Goal: Task Accomplishment & Management: Manage account settings

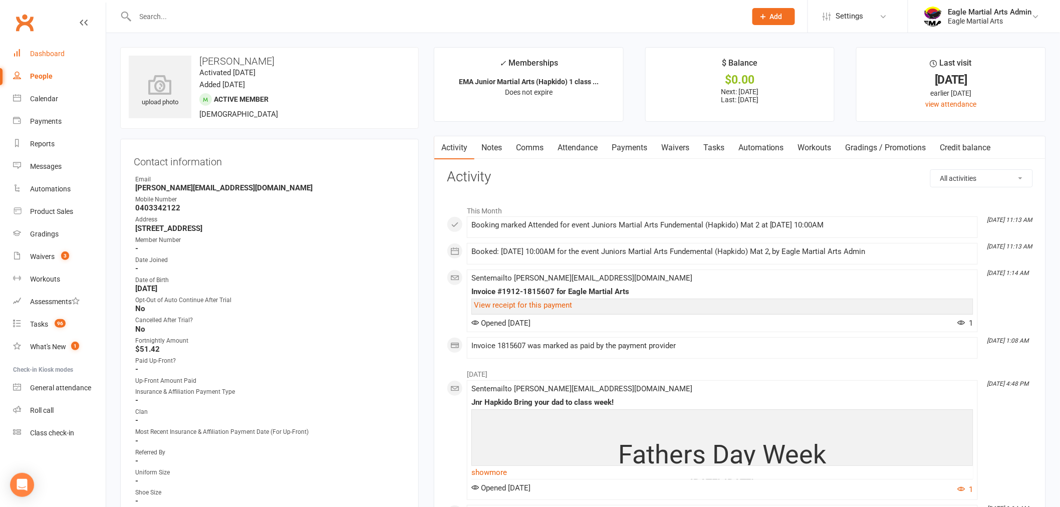
click at [44, 51] on div "Dashboard" at bounding box center [47, 54] width 35 height 8
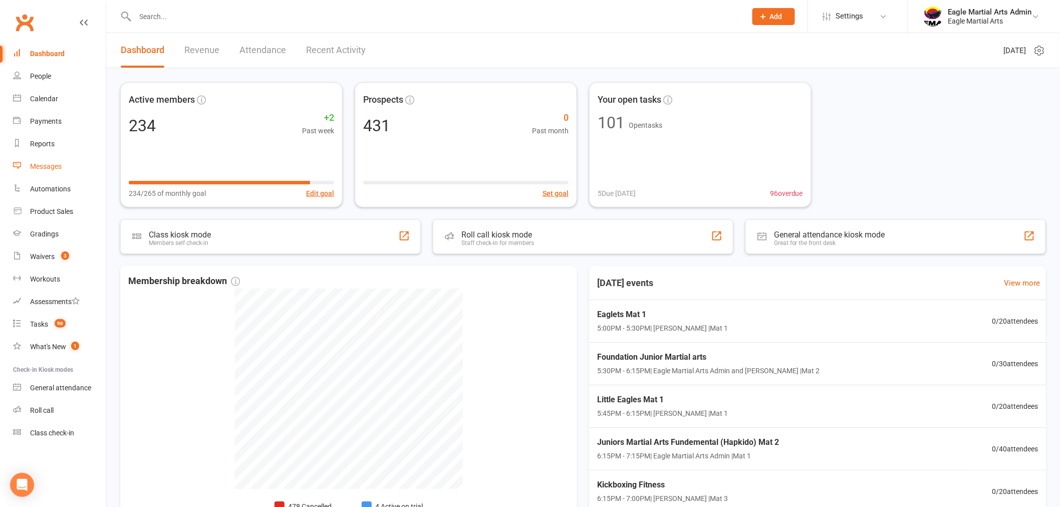
click at [47, 167] on div "Messages" at bounding box center [46, 166] width 32 height 8
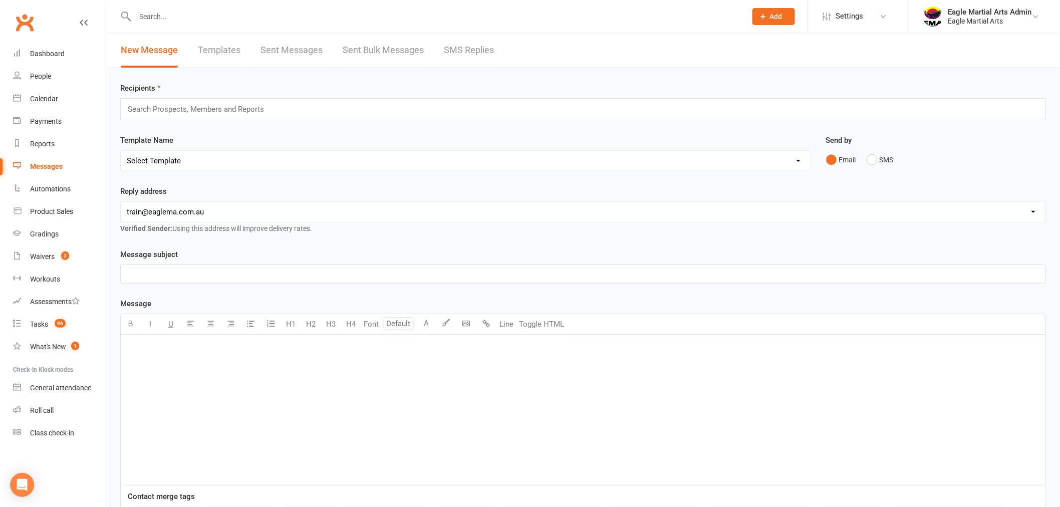
click at [223, 49] on link "Templates" at bounding box center [219, 50] width 43 height 35
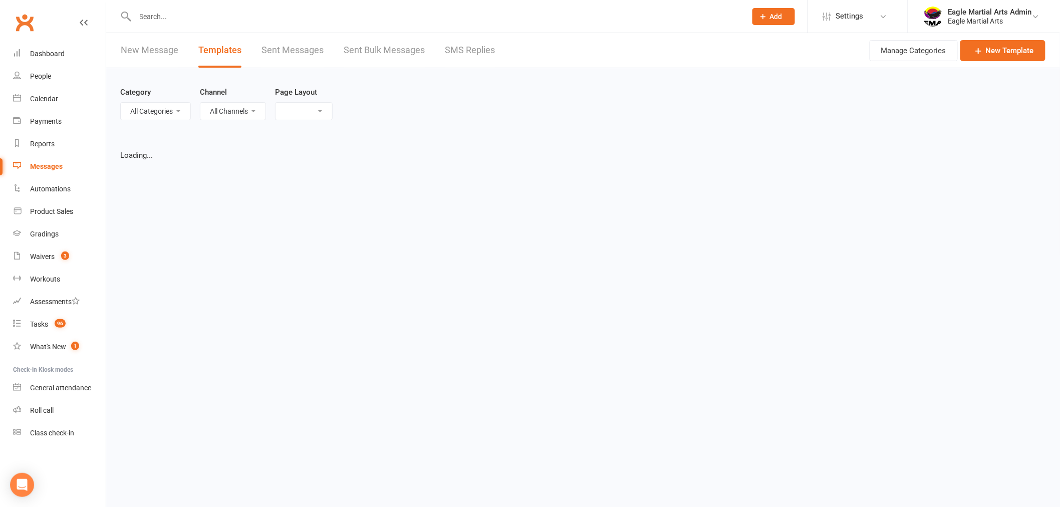
select select "grid"
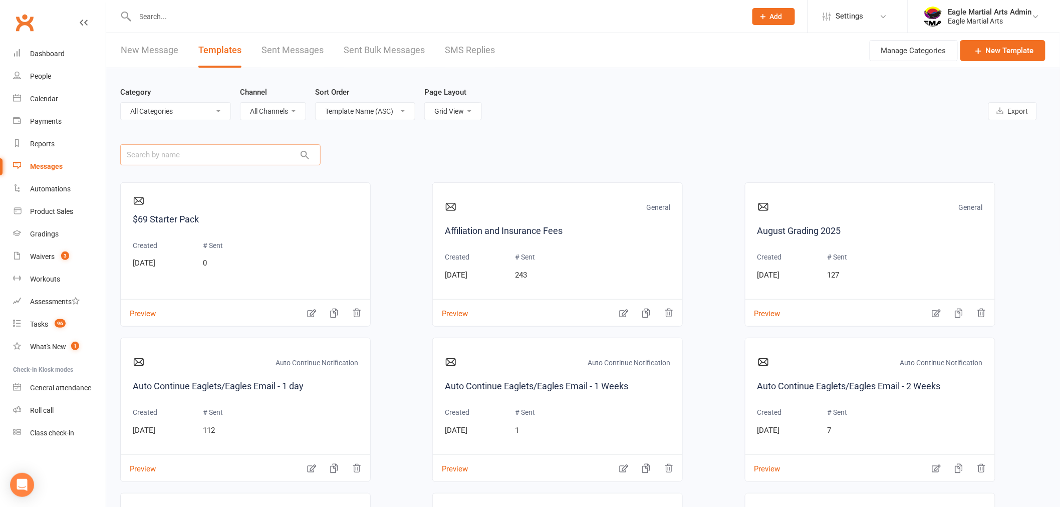
click at [181, 156] on input "text" at bounding box center [220, 154] width 200 height 21
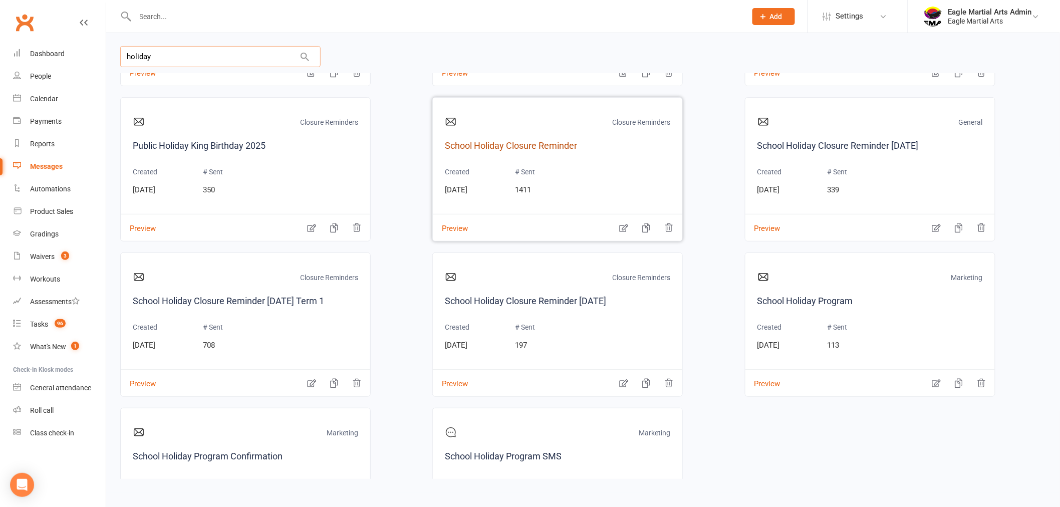
scroll to position [167, 0]
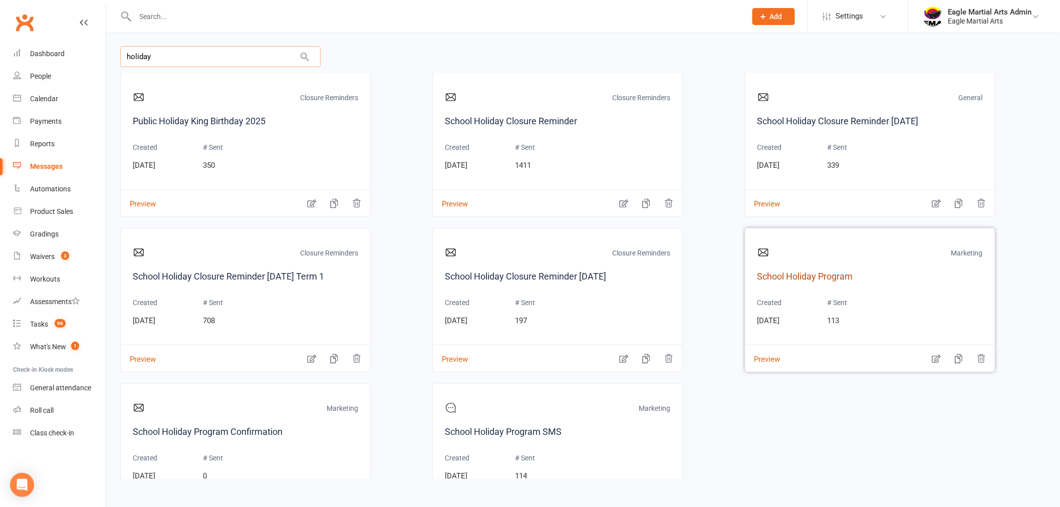
type input "holiday"
click at [790, 277] on link "School Holiday Program" at bounding box center [871, 277] width 226 height 15
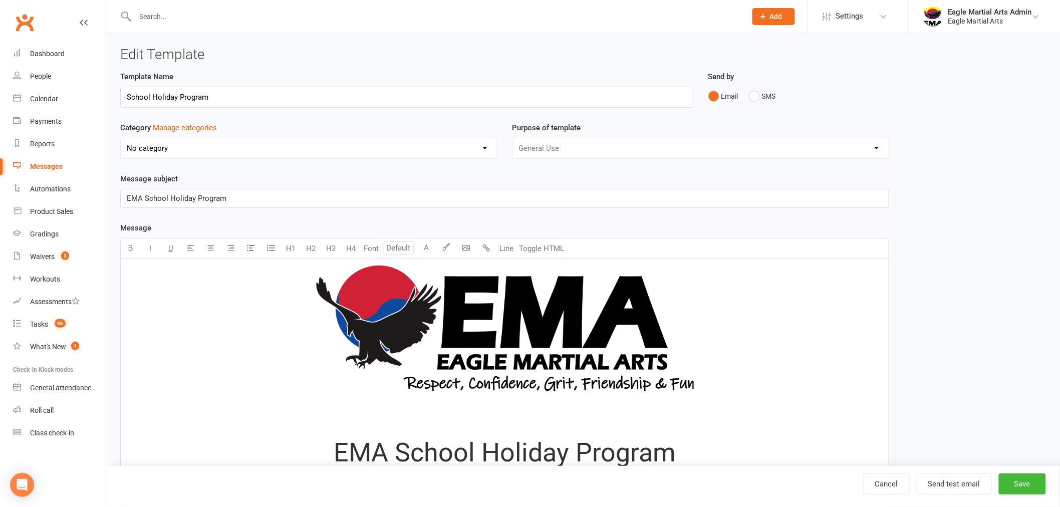
select select "6241"
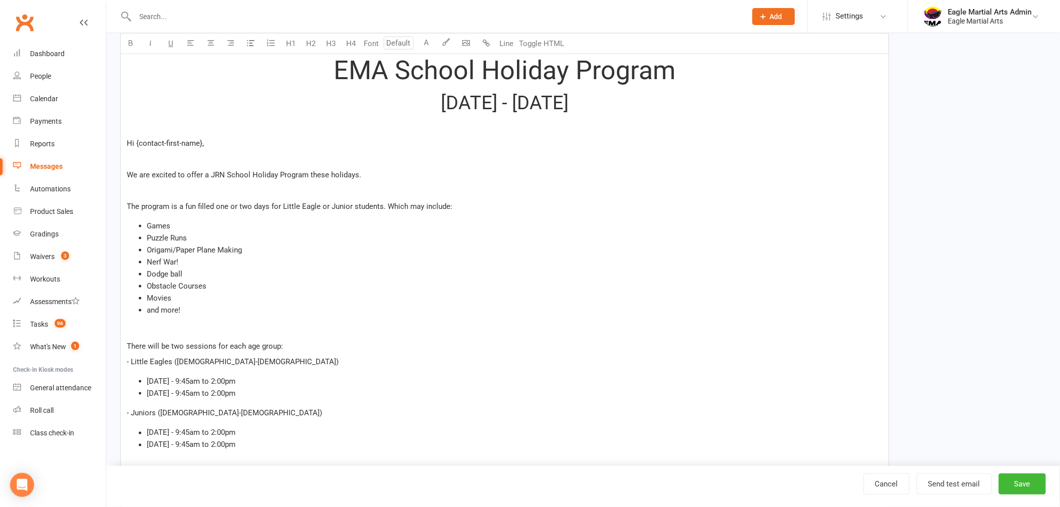
scroll to position [389, 0]
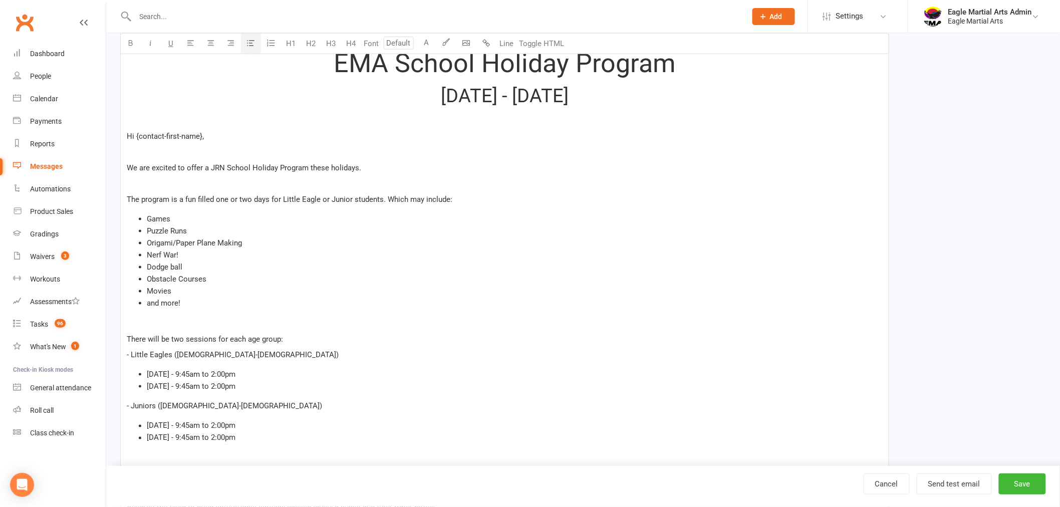
click at [282, 369] on li "[DATE] - 9:45am to 2:00pm" at bounding box center [515, 374] width 736 height 12
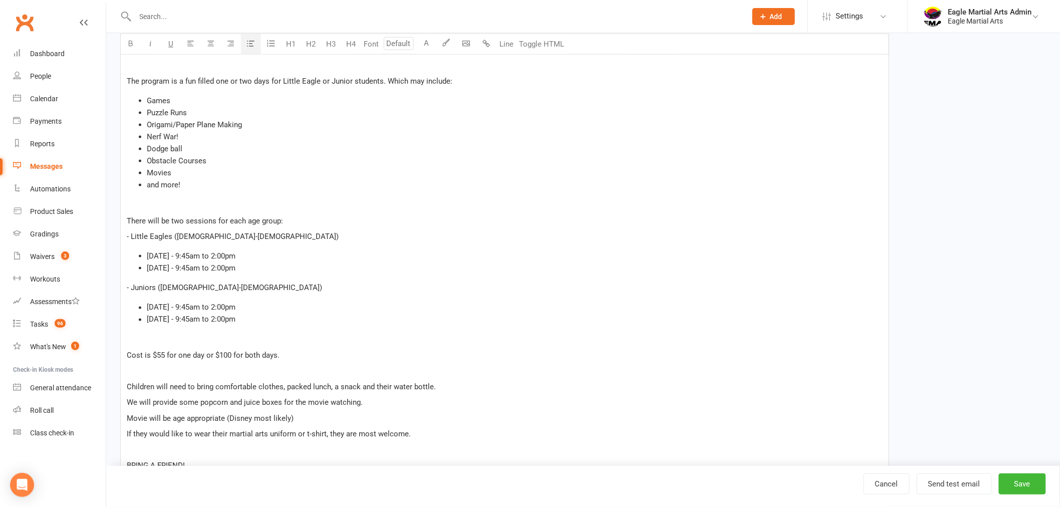
scroll to position [557, 0]
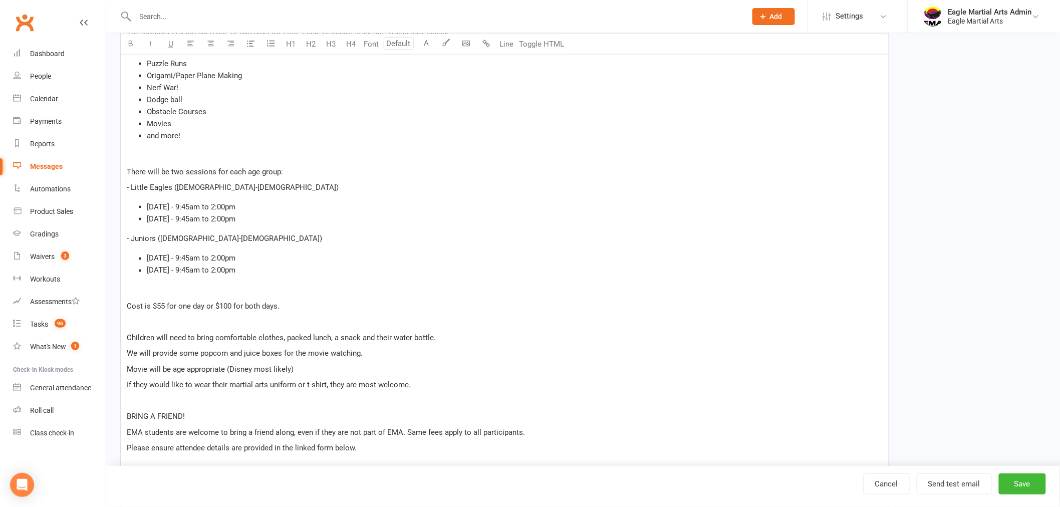
click at [160, 304] on span "Cost is $55 for one day or $100 for both days." at bounding box center [203, 306] width 153 height 9
click at [392, 307] on p "Cost is $75 for one day or $100 for both days." at bounding box center [505, 307] width 756 height 12
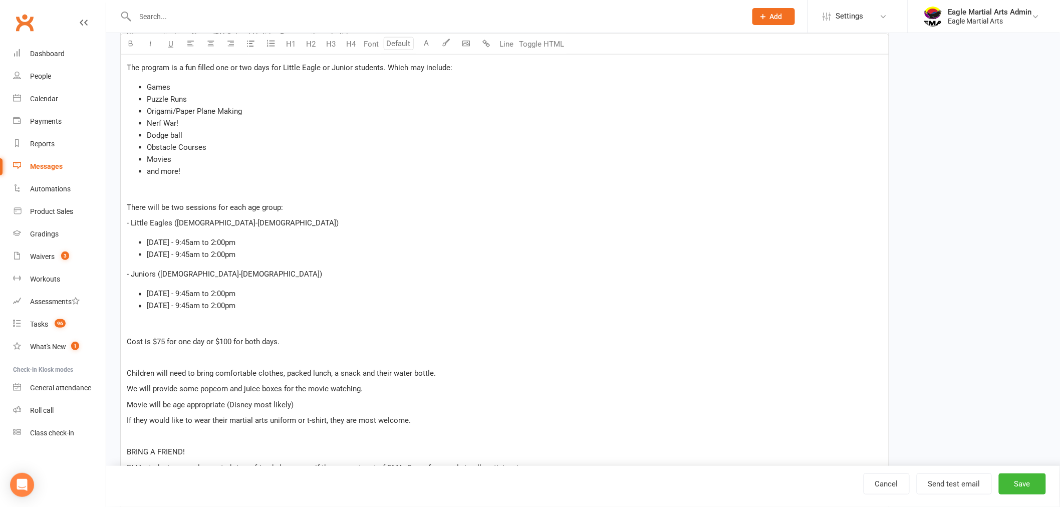
scroll to position [501, 0]
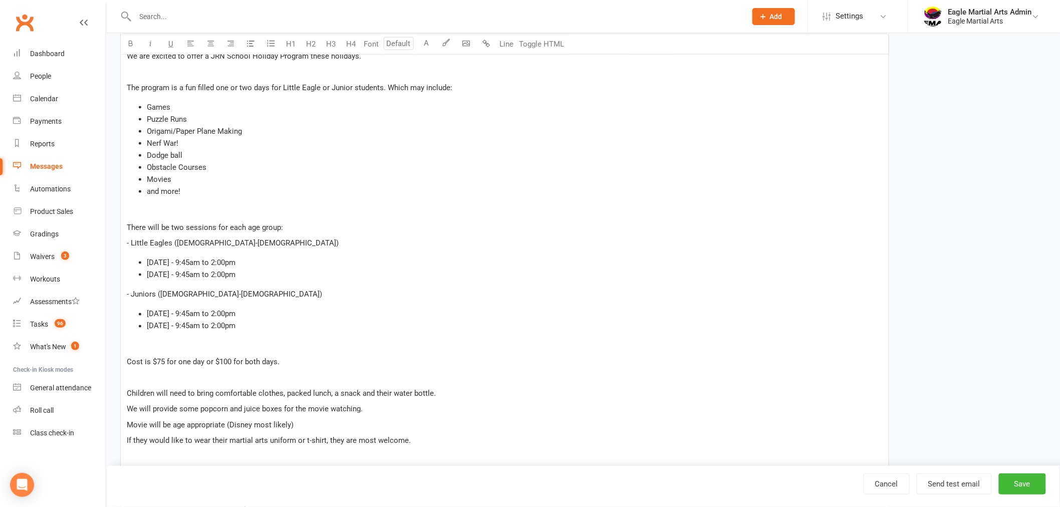
click at [197, 311] on span "[DATE] - 9:45am to 2:00pm" at bounding box center [191, 314] width 89 height 9
click at [188, 325] on span "[DATE] - 9:45am to 2:00pm" at bounding box center [191, 326] width 89 height 9
click at [206, 327] on span "[DATE] - 9:45am to 2:00pm" at bounding box center [191, 326] width 89 height 9
click at [292, 273] on li "[DATE] - 9:45am to 2:00pm" at bounding box center [515, 275] width 736 height 12
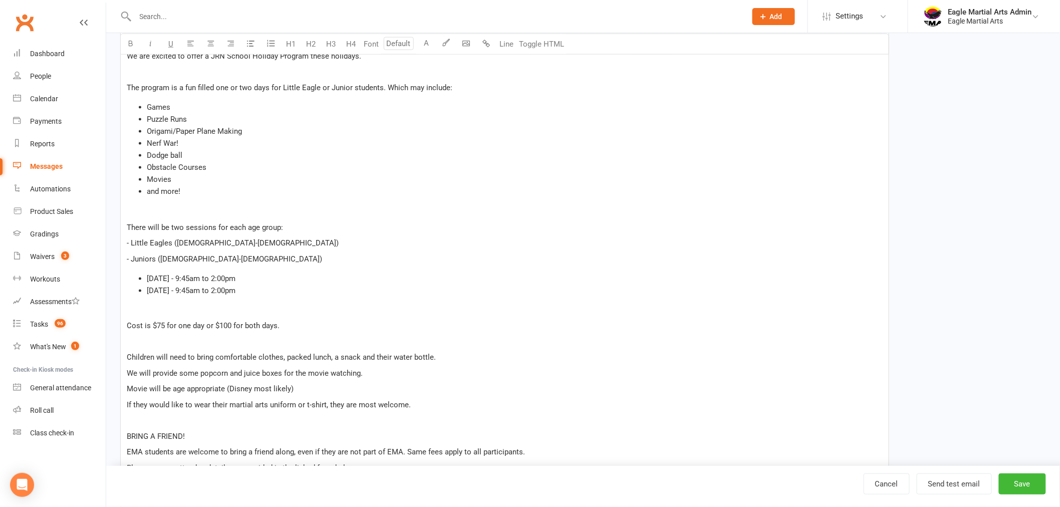
scroll to position [445, 0]
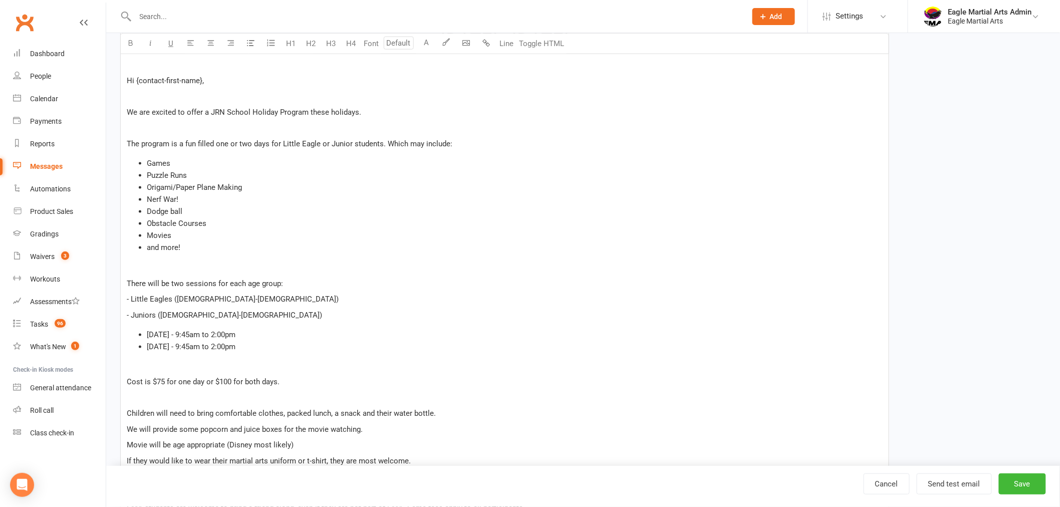
click at [283, 282] on p "There will be two sessions for each age group:" at bounding box center [505, 284] width 756 height 12
drag, startPoint x: 213, startPoint y: 299, endPoint x: 131, endPoint y: 297, distance: 82.7
click at [131, 297] on p "- Little Eagles ([DEMOGRAPHIC_DATA]-[DEMOGRAPHIC_DATA])" at bounding box center [505, 299] width 756 height 12
click at [327, 276] on div "﻿ EMA School Holiday Program [DATE] - [DATE] Hi {contact-first-name}, We are ex…" at bounding box center [505, 238] width 768 height 849
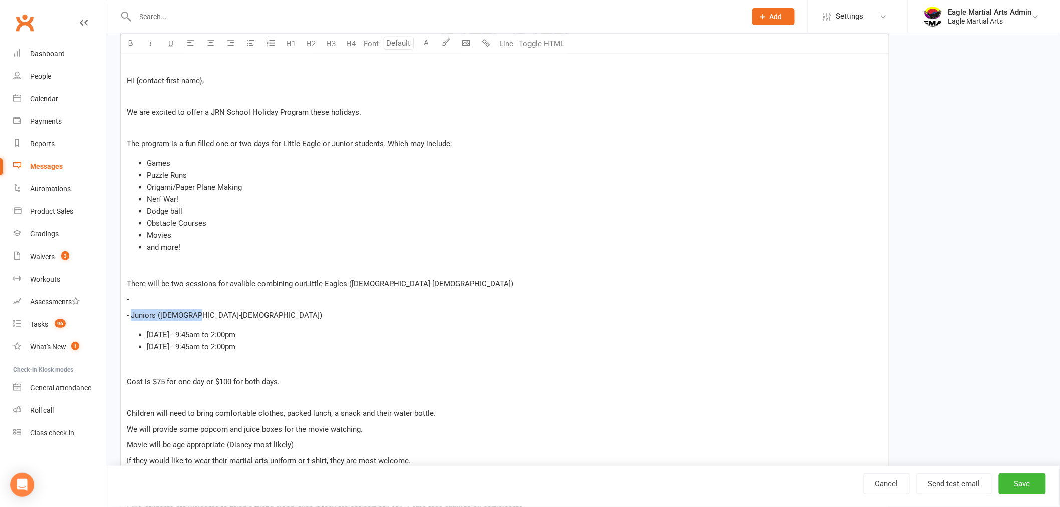
drag, startPoint x: 168, startPoint y: 313, endPoint x: 132, endPoint y: 314, distance: 36.1
click at [132, 314] on p "- Juniors ([DEMOGRAPHIC_DATA]-[DEMOGRAPHIC_DATA])" at bounding box center [505, 315] width 756 height 12
click at [405, 276] on div "﻿ EMA School Holiday Program [DATE] - [DATE] Hi {contact-first-name}, We are ex…" at bounding box center [505, 238] width 768 height 849
click at [381, 281] on p "There will be two sessions for avalible combining our Little Eagles ([DEMOGRAPH…" at bounding box center [505, 284] width 756 height 12
click at [475, 278] on p "There will be two sessions for avalible combining our Little Eagles ([DEMOGRAPH…" at bounding box center [505, 284] width 756 height 12
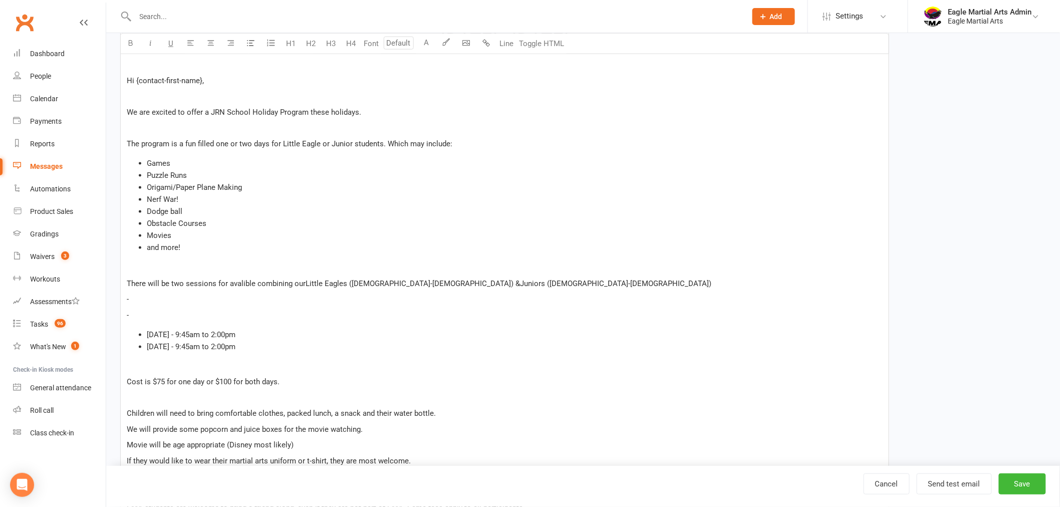
click at [148, 308] on div "﻿ EMA School Holiday Program [DATE] - [DATE] Hi {contact-first-name}, We are ex…" at bounding box center [505, 238] width 768 height 849
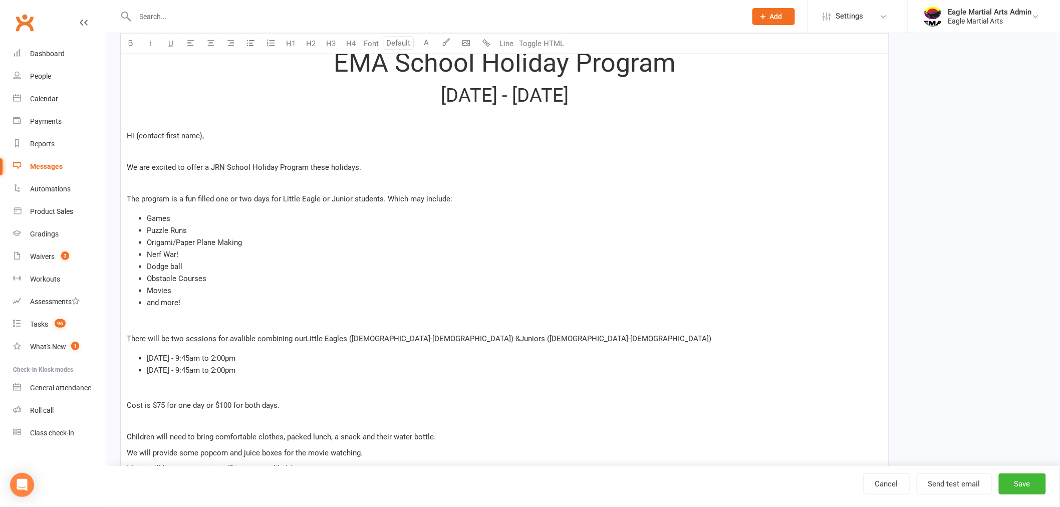
scroll to position [389, 0]
click at [358, 167] on span "We are excited to offer a JRN School Holiday Program these holidays." at bounding box center [244, 167] width 235 height 9
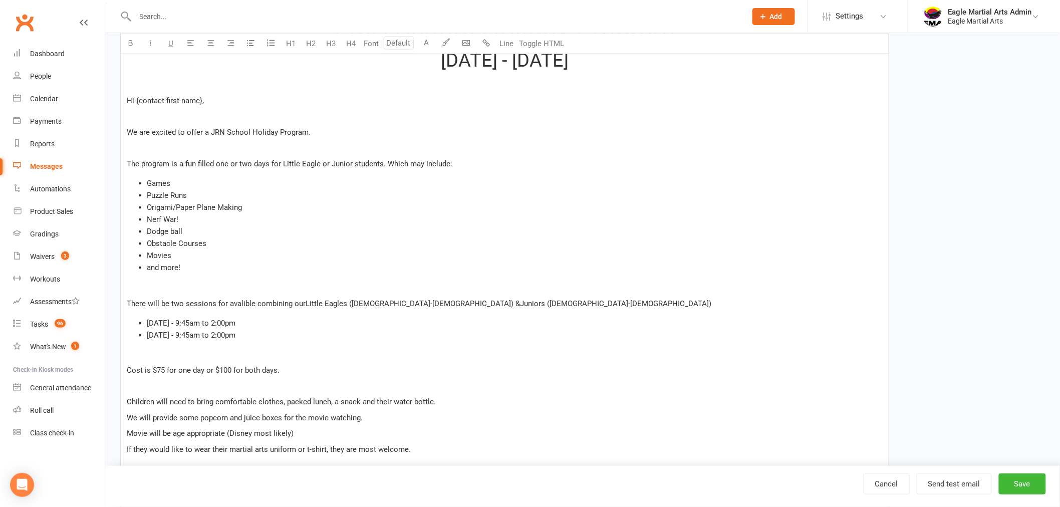
scroll to position [445, 0]
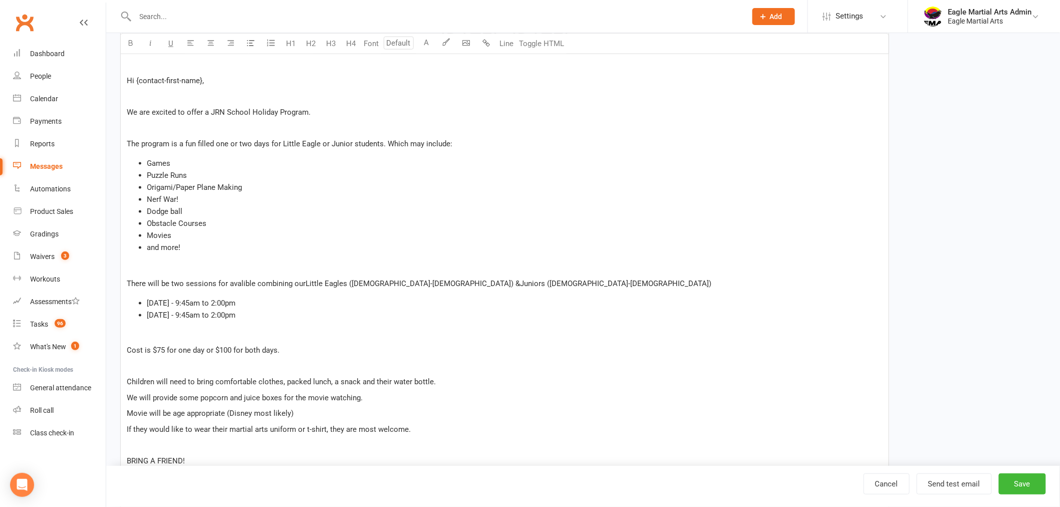
click at [459, 283] on p "There will be two sessions for avalible combining our Little Eagles ([DEMOGRAPH…" at bounding box center [505, 284] width 756 height 12
click at [127, 348] on span "Cost is $75 for one day or $100 for both days." at bounding box center [203, 350] width 153 height 9
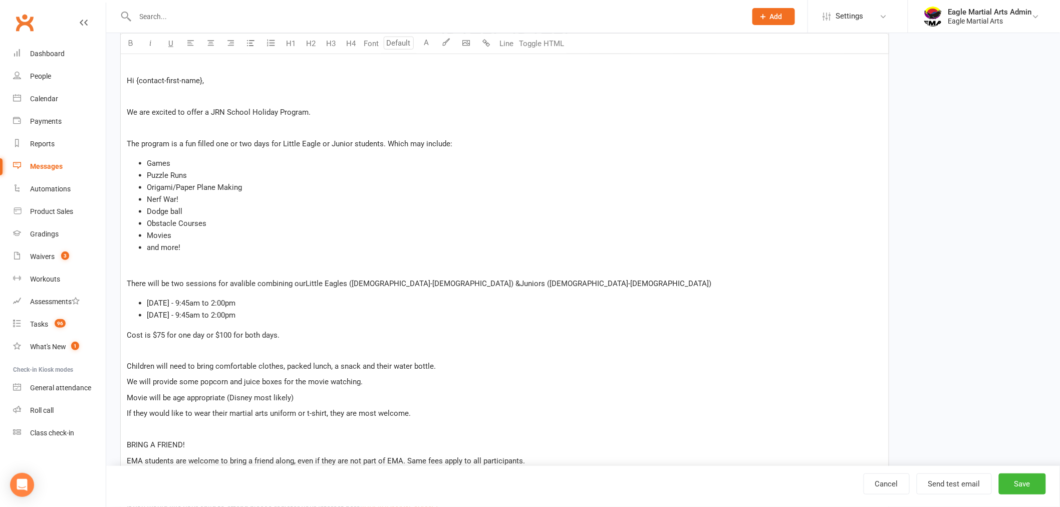
click at [298, 336] on p "Cost is $75 for one day or $100 for both days." at bounding box center [505, 335] width 756 height 12
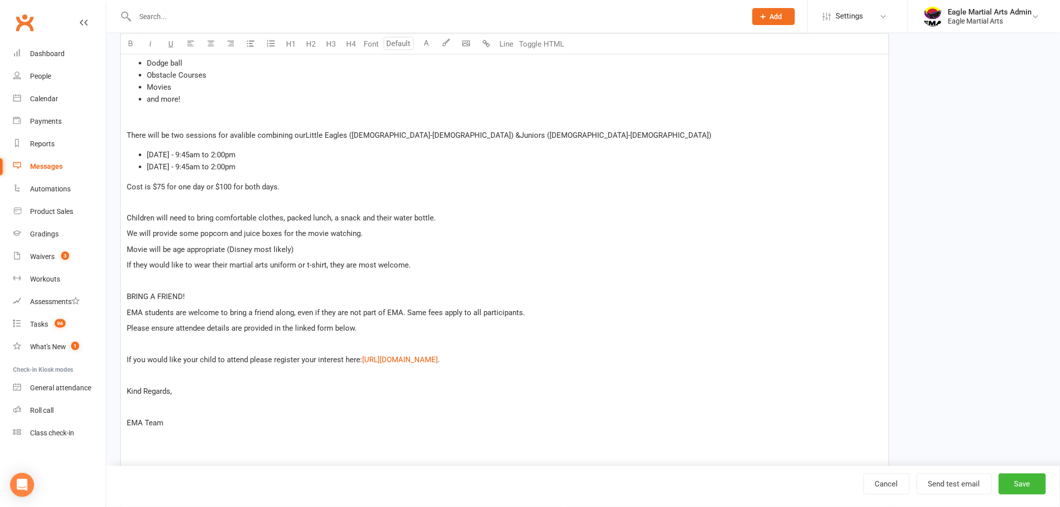
scroll to position [612, 0]
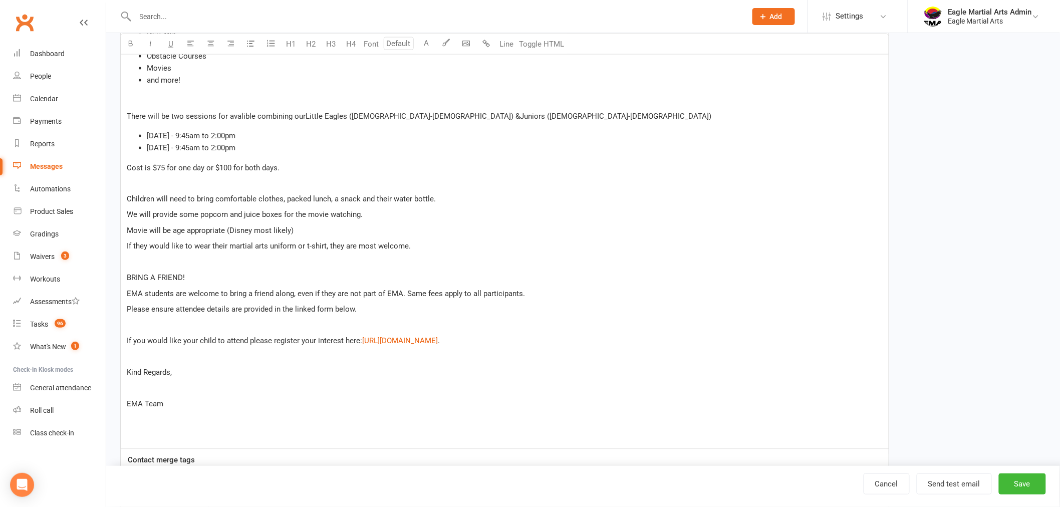
click at [502, 341] on p "If you would like your child to attend please register your interest here: $ [U…" at bounding box center [505, 341] width 756 height 12
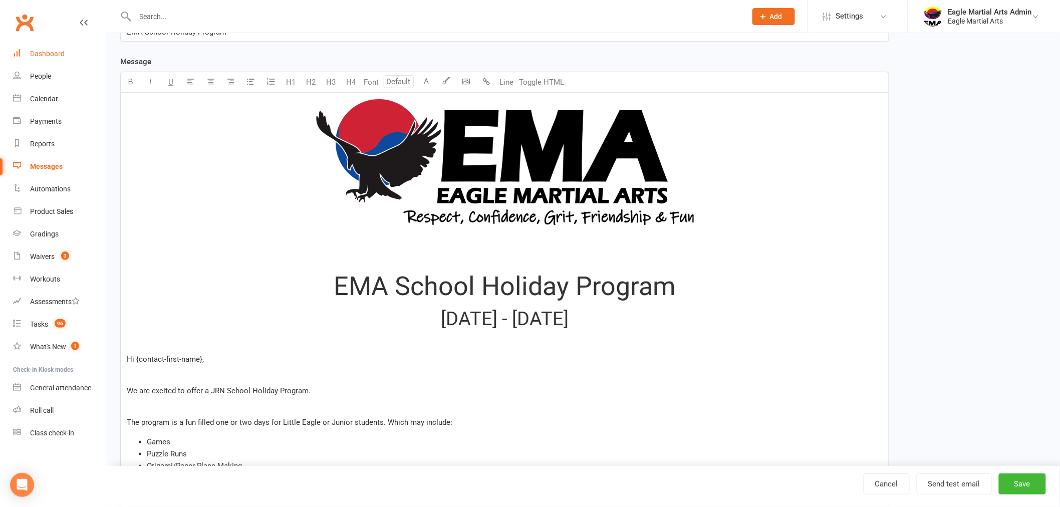
scroll to position [167, 0]
click at [579, 318] on h2 "[DATE] - [DATE]" at bounding box center [505, 318] width 756 height 21
drag, startPoint x: 579, startPoint y: 318, endPoint x: 428, endPoint y: 321, distance: 150.9
click at [429, 321] on h2 "[DATE] - [DATE]" at bounding box center [505, 318] width 756 height 21
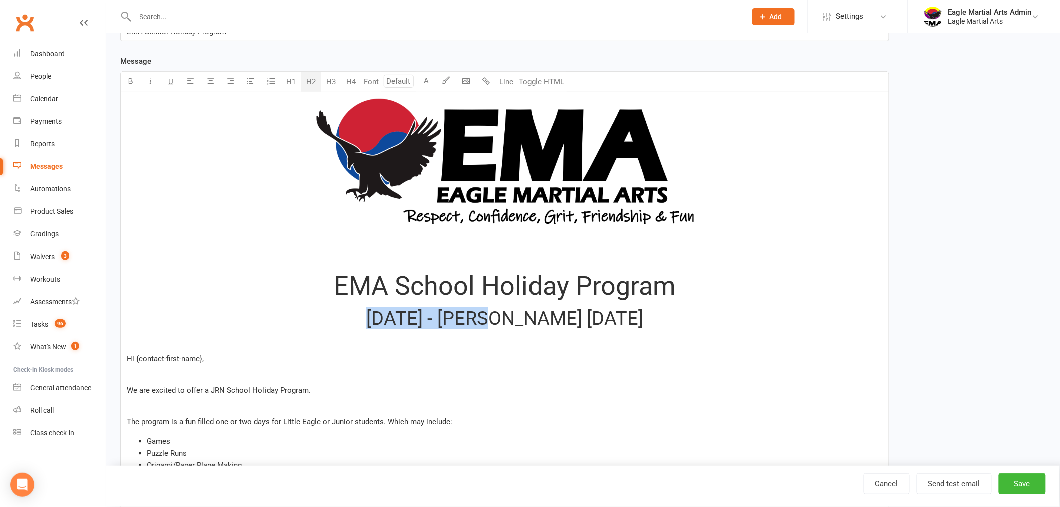
drag, startPoint x: 343, startPoint y: 317, endPoint x: 460, endPoint y: 320, distance: 116.8
click at [460, 320] on span "[DATE] - [PERSON_NAME] [DATE]" at bounding box center [504, 318] width 277 height 22
drag, startPoint x: 442, startPoint y: 376, endPoint x: 378, endPoint y: 351, distance: 67.9
click at [432, 369] on p at bounding box center [505, 375] width 756 height 12
drag, startPoint x: 381, startPoint y: 327, endPoint x: 639, endPoint y: 338, distance: 257.8
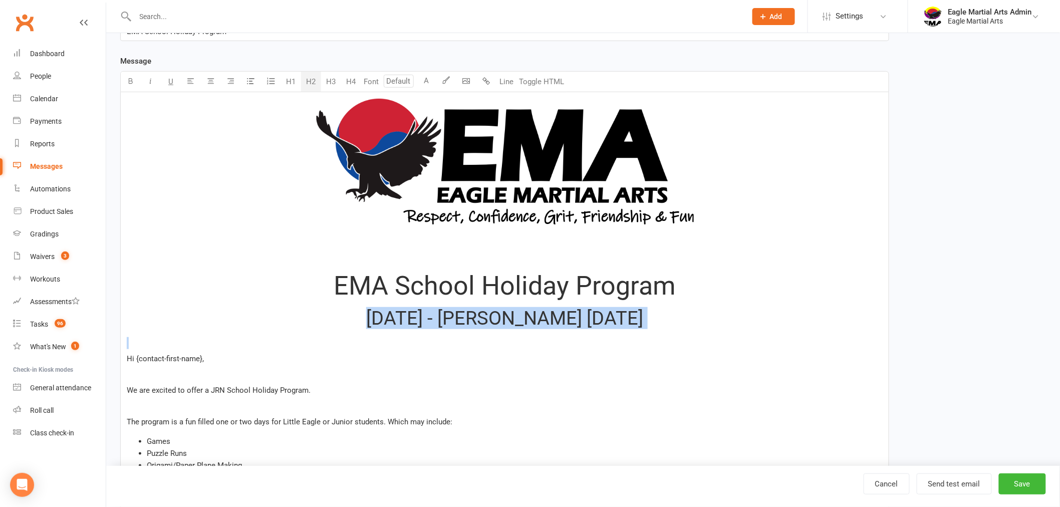
click at [639, 338] on div "﻿ EMA School Holiday Program [DATE] - Wendesday [DATE] Hi {contact-first-name},…" at bounding box center [505, 493] width 768 height 802
click at [598, 349] on p at bounding box center [505, 343] width 756 height 12
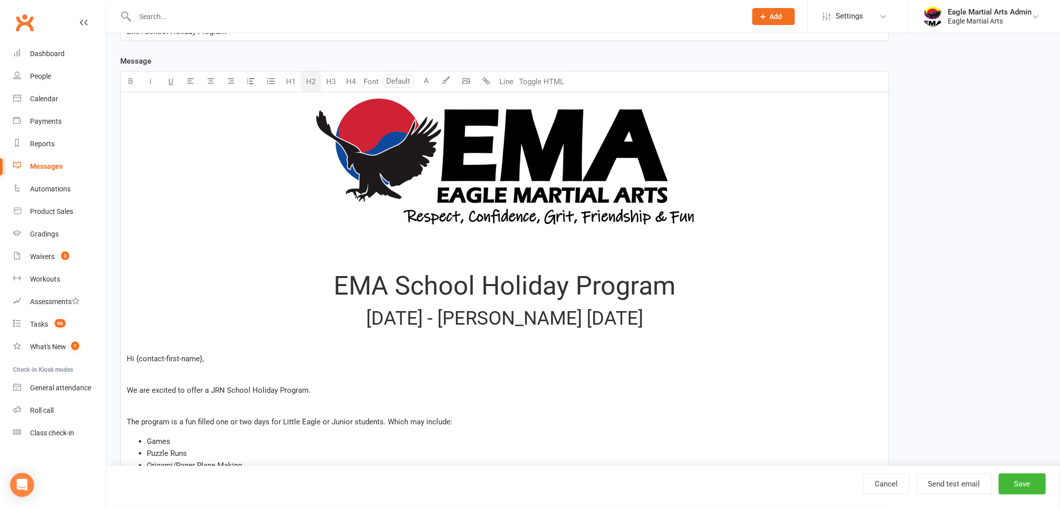
drag, startPoint x: 333, startPoint y: 317, endPoint x: 677, endPoint y: 323, distance: 343.8
click at [643, 323] on span "[DATE] - [PERSON_NAME] [DATE]" at bounding box center [504, 318] width 277 height 22
drag, startPoint x: 688, startPoint y: 319, endPoint x: 333, endPoint y: 315, distance: 354.8
click at [333, 315] on h2 "[DATE] - [PERSON_NAME] [DATE]" at bounding box center [505, 318] width 756 height 21
copy span "[DATE] - [PERSON_NAME] [DATE]"
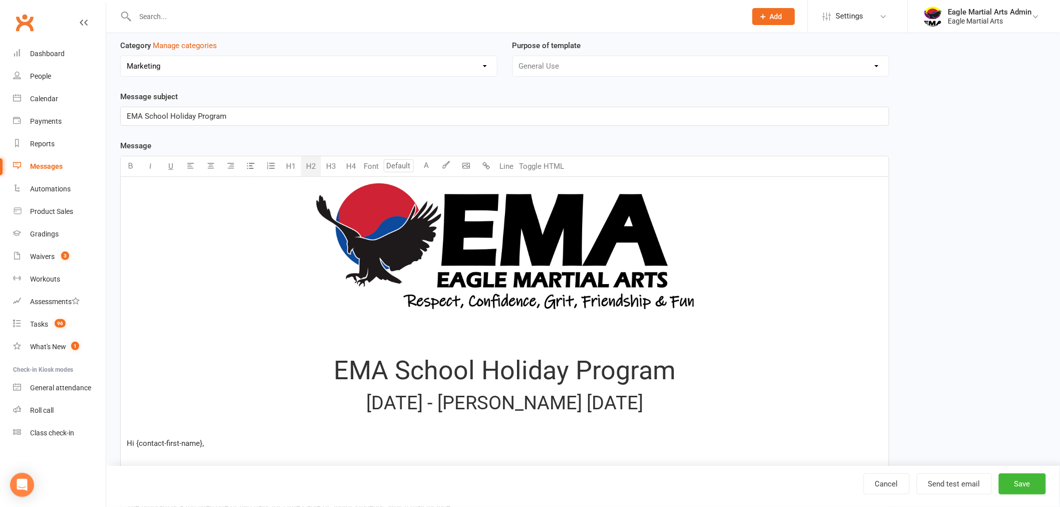
scroll to position [0, 0]
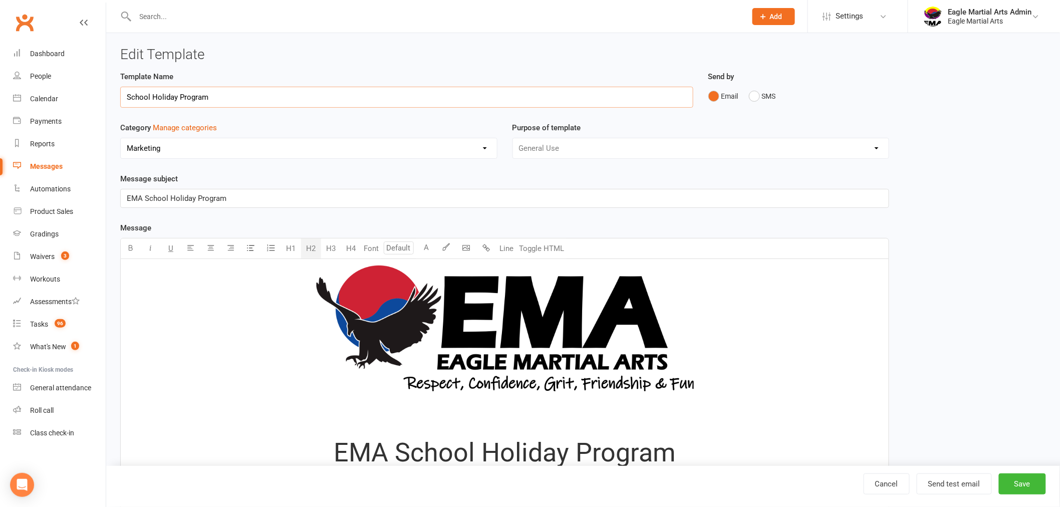
click at [227, 93] on input "School Holiday Program" at bounding box center [406, 97] width 573 height 21
paste input "[DATE] - [PERSON_NAME] [DATE]"
type input "School Holiday Program [DATE] - [GEOGRAPHIC_DATA] [DATE]"
click at [1027, 485] on button "Save" at bounding box center [1022, 484] width 47 height 21
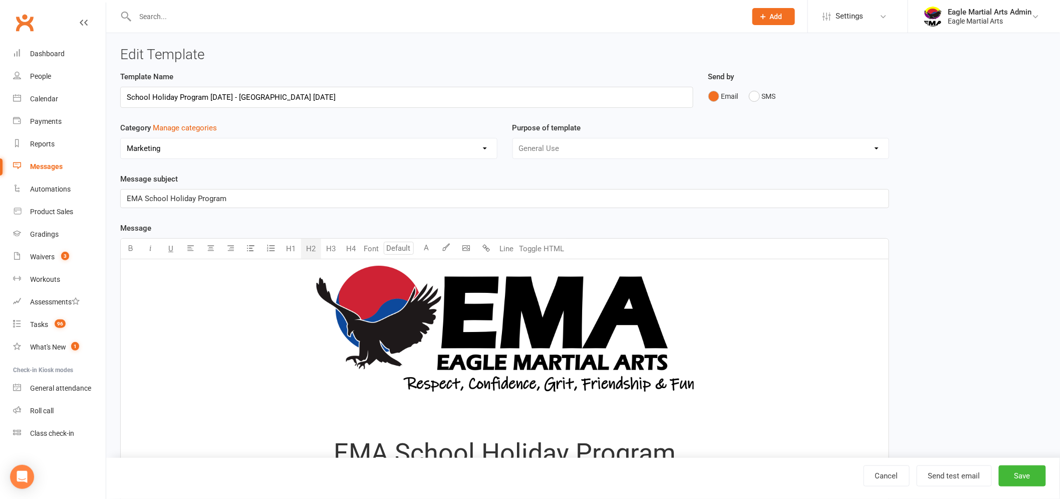
select select "grid"
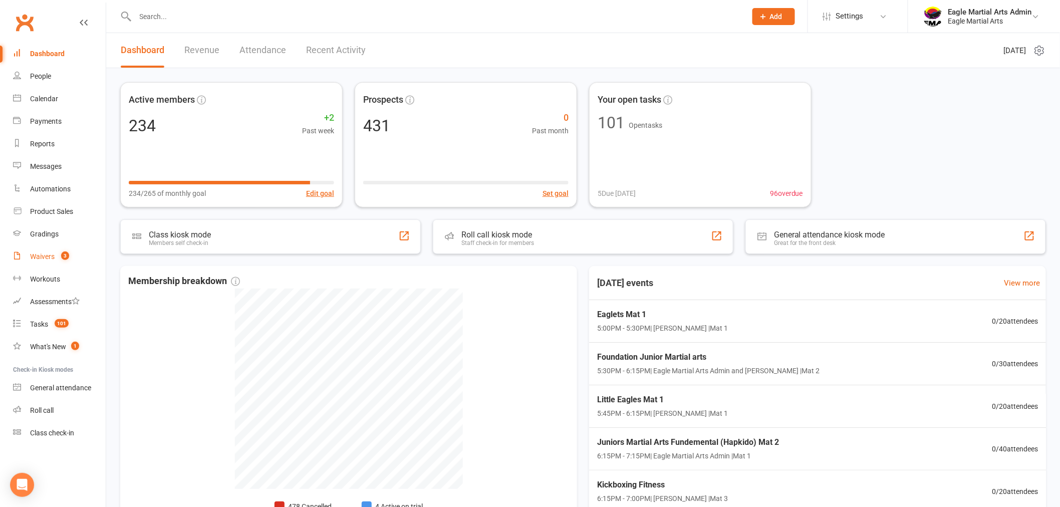
click at [47, 255] on div "Waivers" at bounding box center [42, 257] width 25 height 8
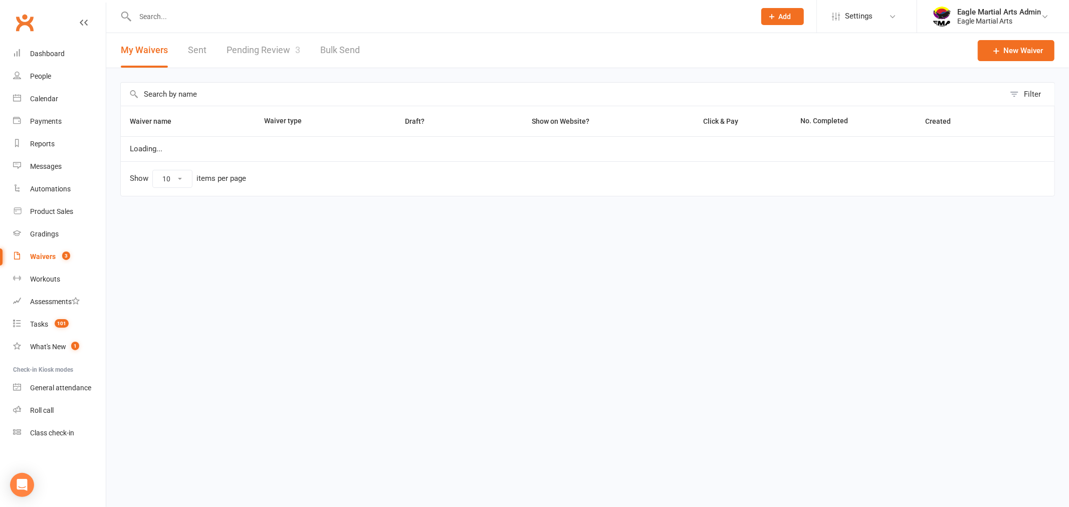
select select "100"
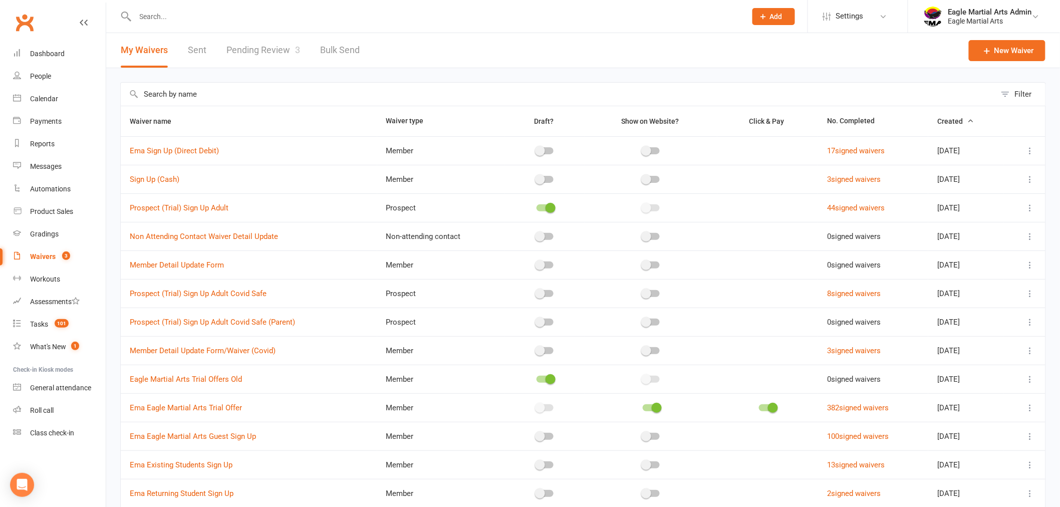
click at [208, 93] on input "text" at bounding box center [558, 94] width 875 height 23
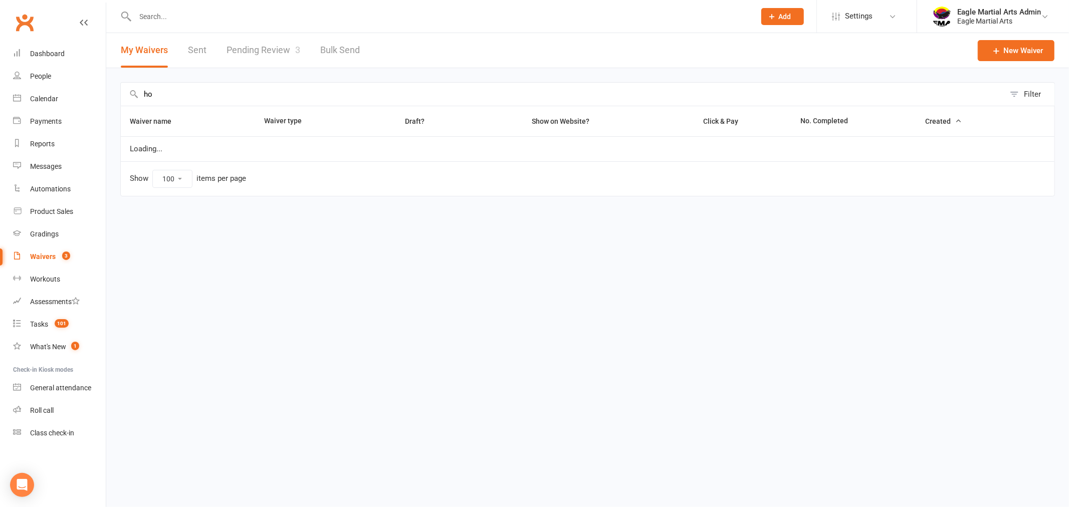
type input "h"
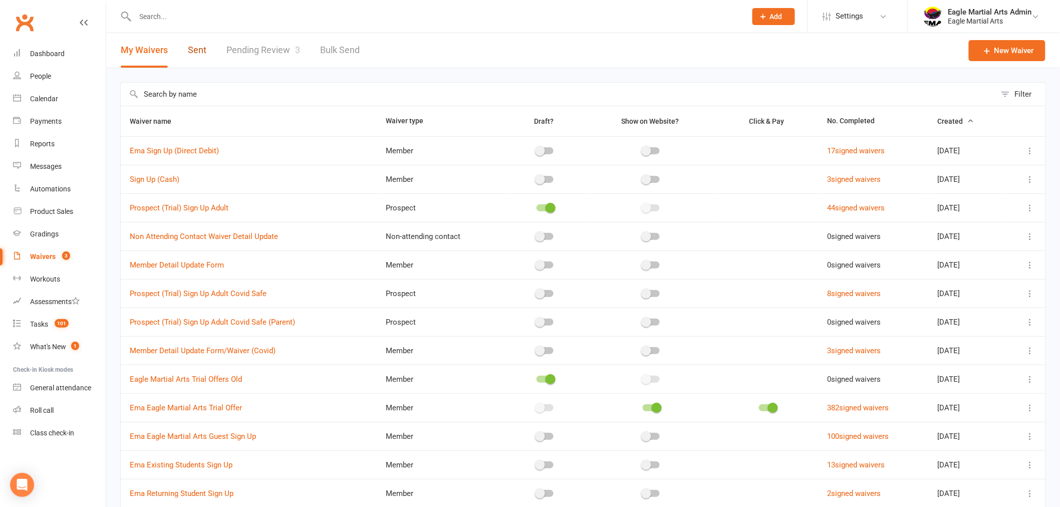
click at [204, 49] on link "Sent" at bounding box center [197, 50] width 19 height 35
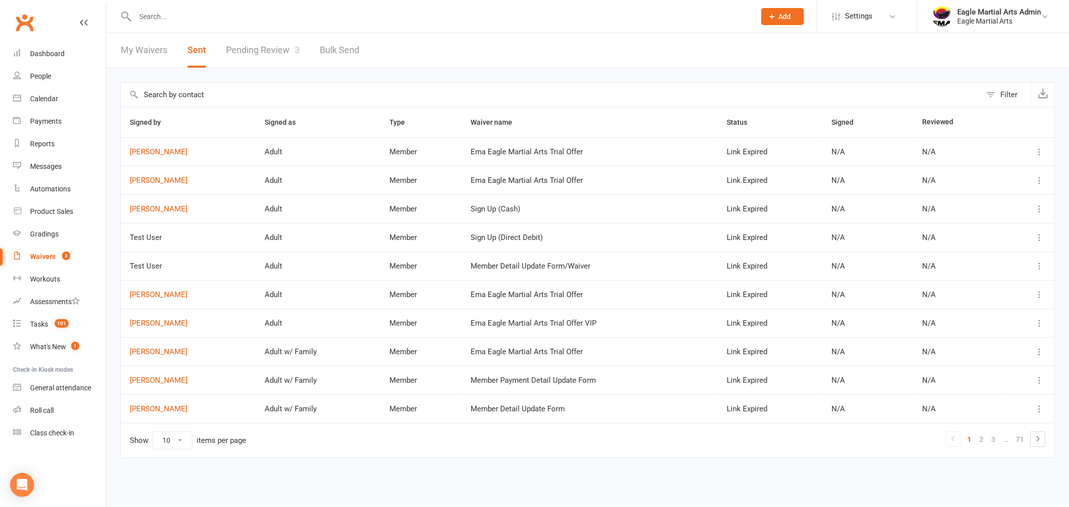
click at [143, 48] on link "My Waivers" at bounding box center [144, 50] width 47 height 35
select select "100"
